Goal: Task Accomplishment & Management: Use online tool/utility

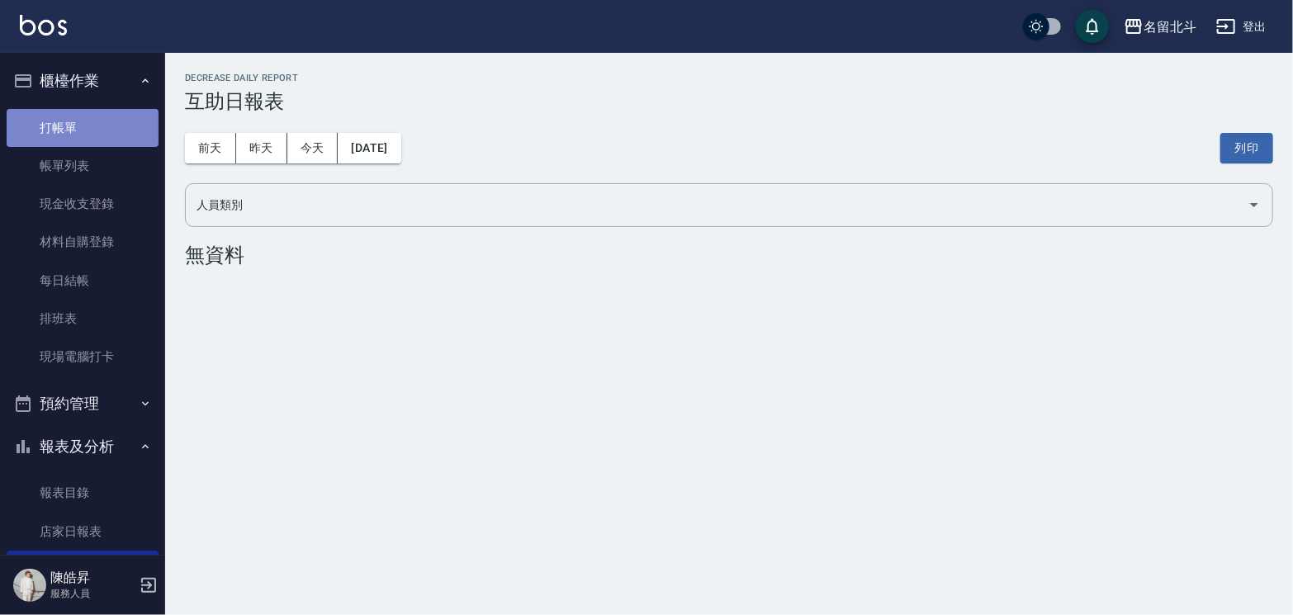
click at [93, 131] on link "打帳單" at bounding box center [83, 128] width 152 height 38
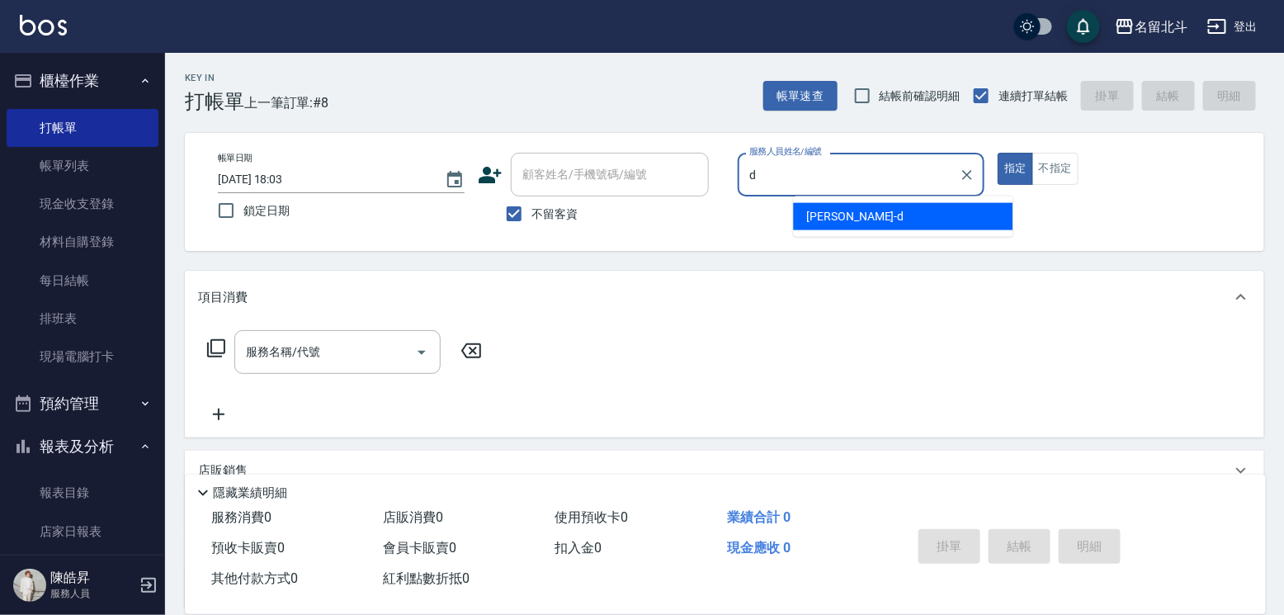
type input "[PERSON_NAME] -d"
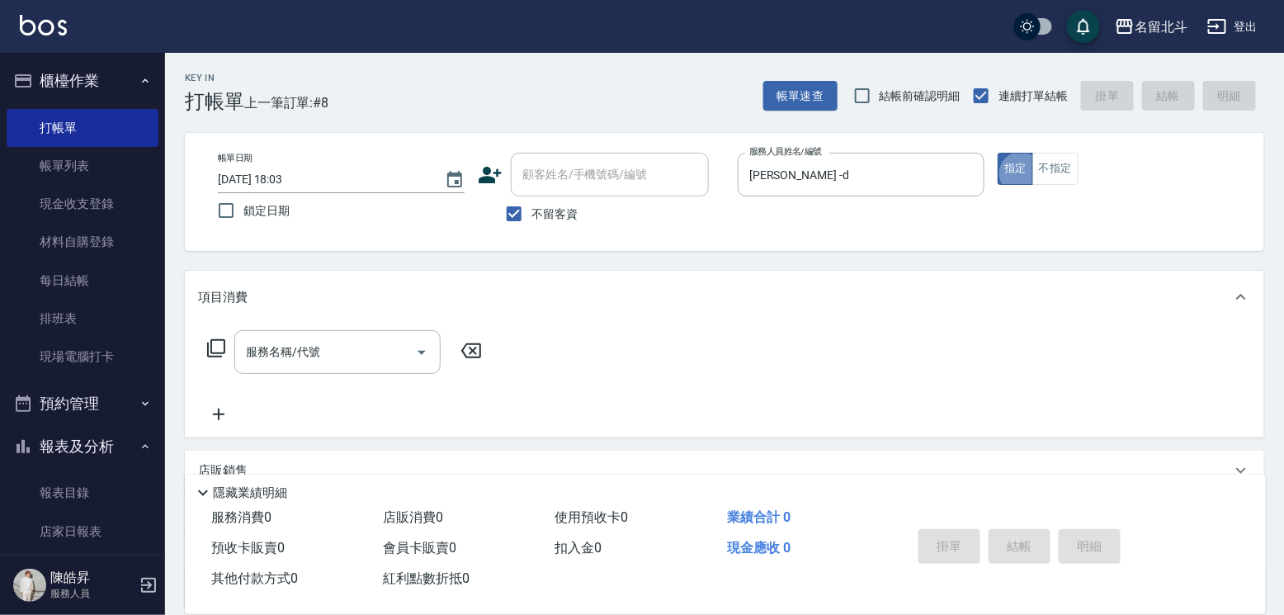
type button "true"
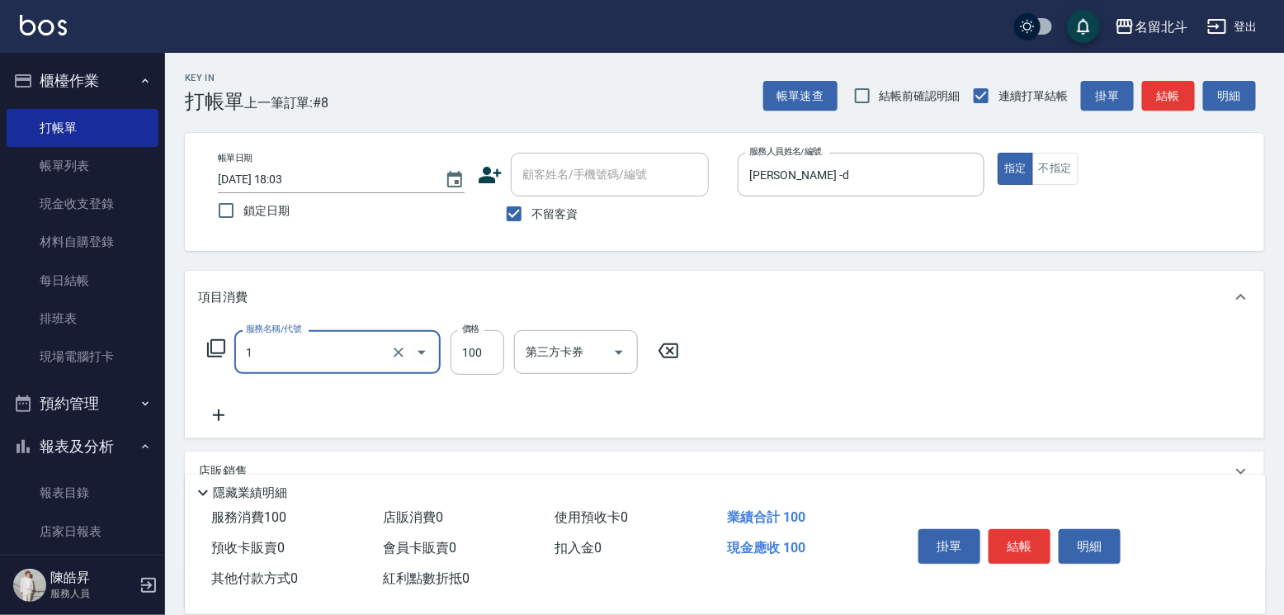
type input "剪髮(1)"
type input "200"
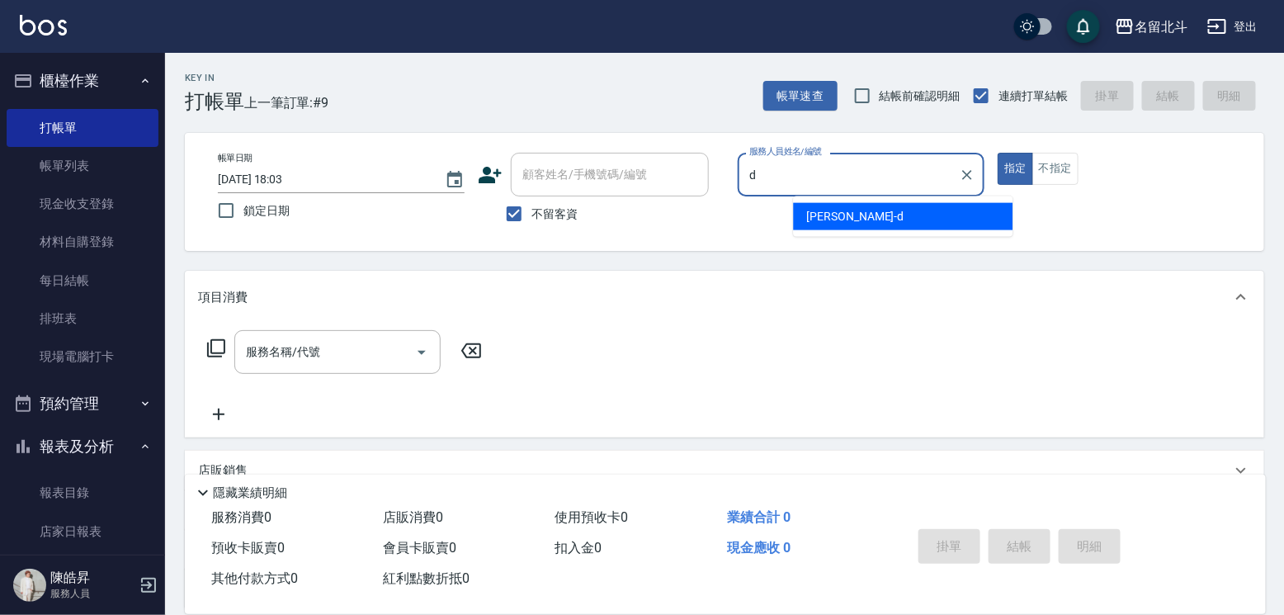
type input "[PERSON_NAME] -d"
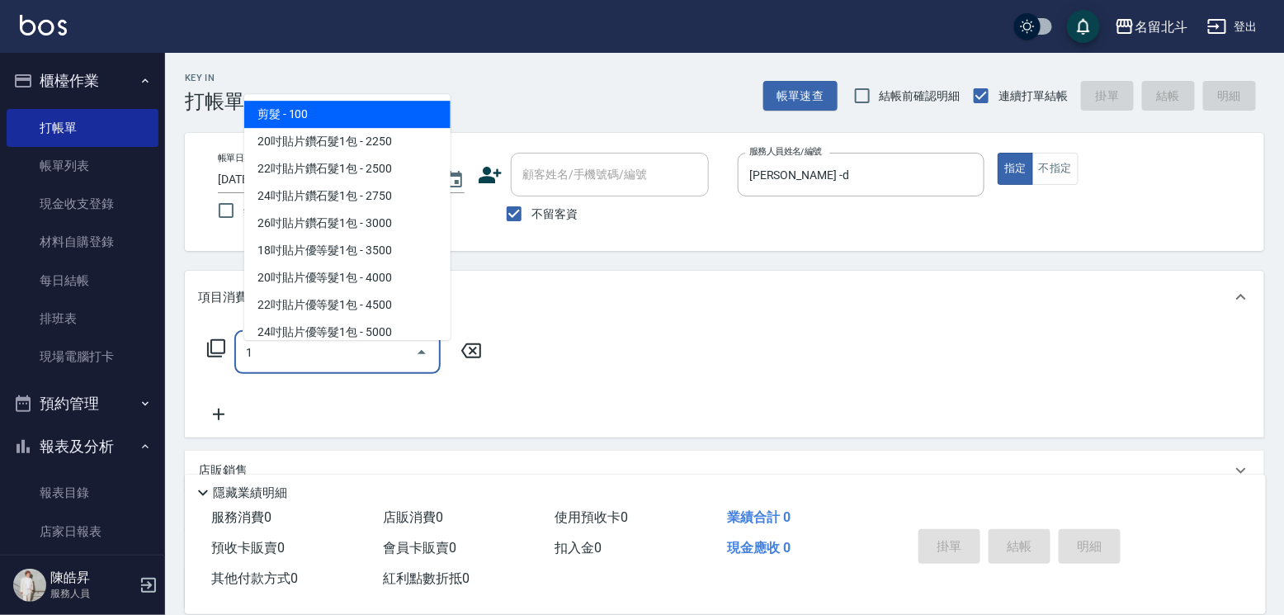
type input "剪髮(1)"
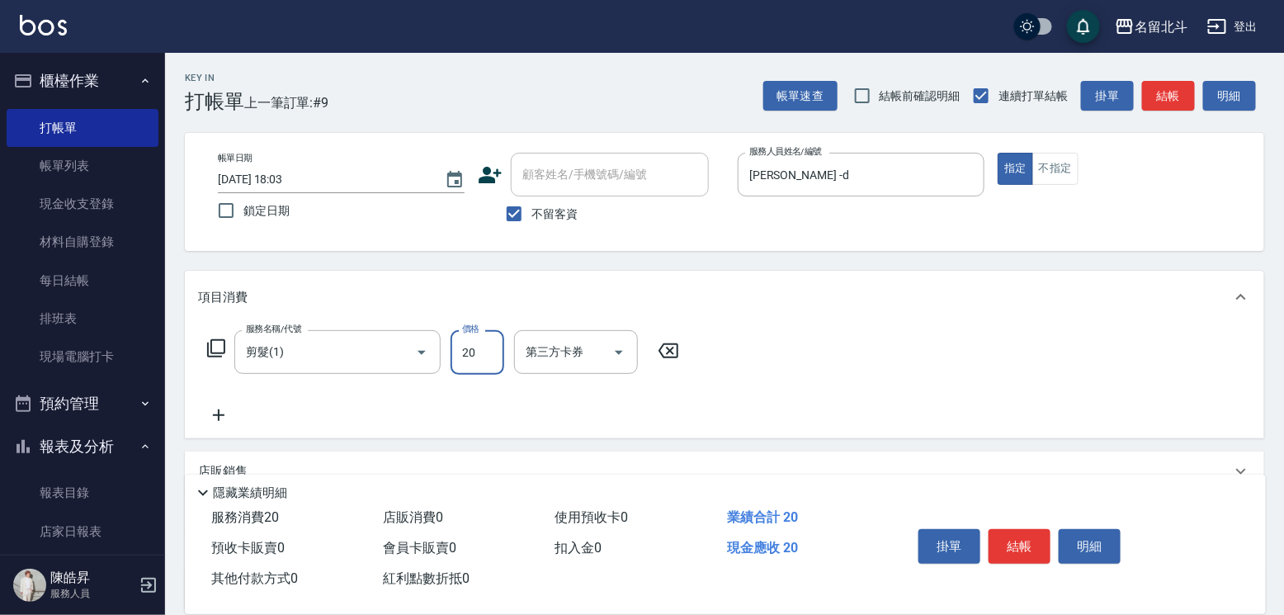
type input "200"
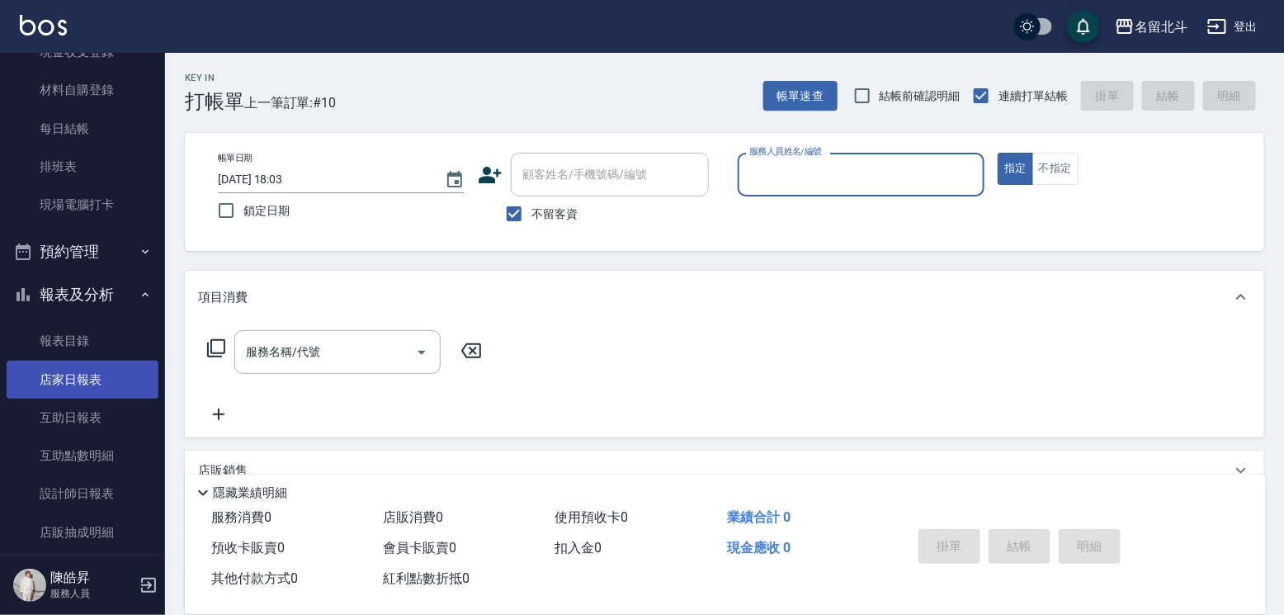
scroll to position [277, 0]
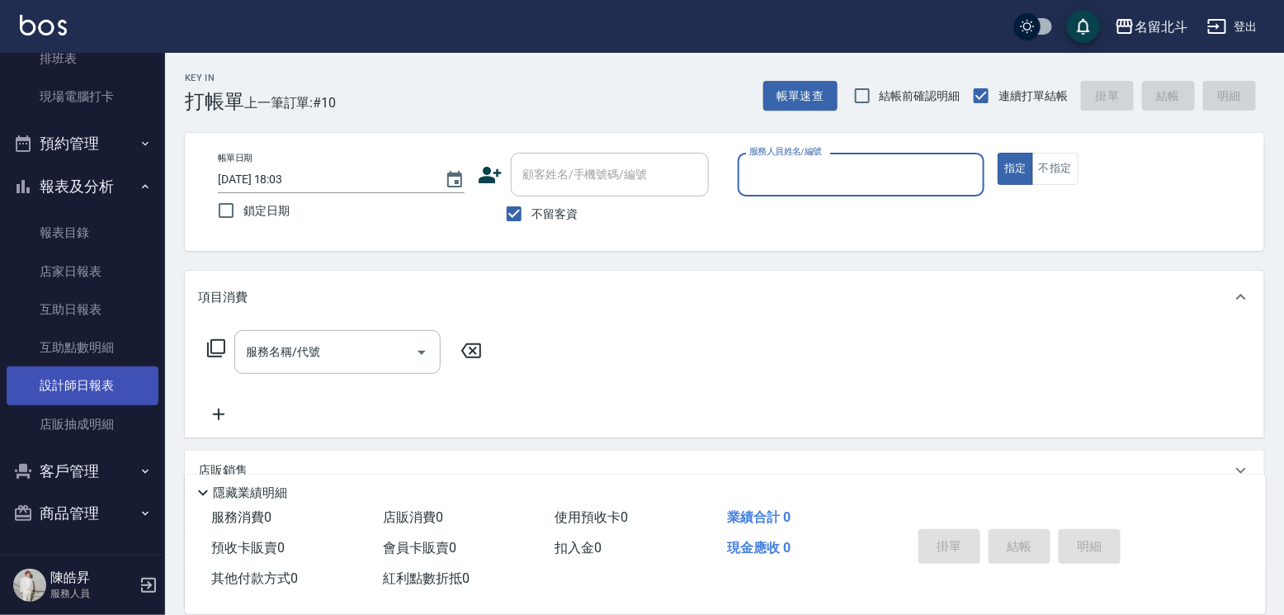
click at [106, 378] on link "設計師日報表" at bounding box center [83, 386] width 152 height 38
